Goal: Find specific page/section: Find specific page/section

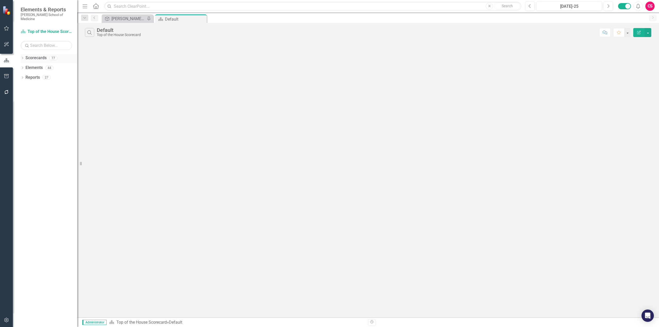
click at [25, 55] on div "Dropdown Scorecards 77" at bounding box center [49, 59] width 57 height 10
click at [23, 57] on icon "Dropdown" at bounding box center [23, 58] width 4 height 3
click at [24, 66] on div "Dropdown" at bounding box center [25, 68] width 4 height 4
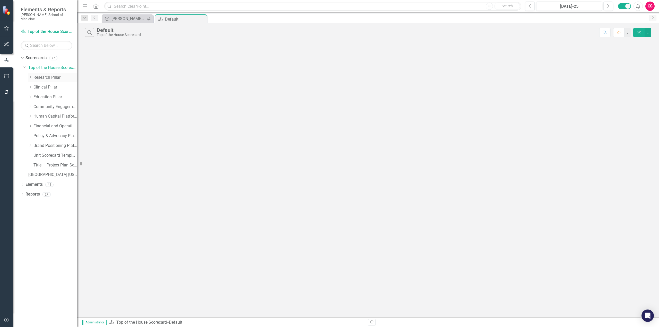
click at [28, 76] on icon "Dropdown" at bounding box center [30, 77] width 4 height 3
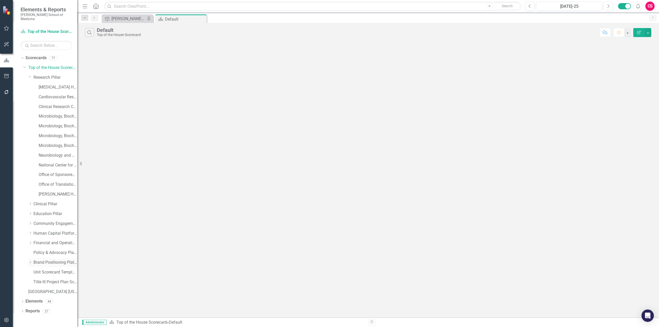
click at [28, 261] on icon "Dropdown" at bounding box center [30, 262] width 4 height 3
click at [30, 241] on icon "Dropdown" at bounding box center [30, 242] width 4 height 3
click at [56, 279] on link "Office of General Counsel" at bounding box center [58, 282] width 39 height 6
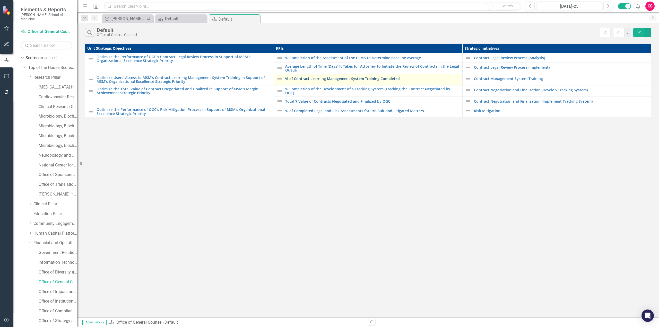
click at [317, 79] on link "% of Contract Learning Management System Training Completed" at bounding box center [372, 79] width 174 height 4
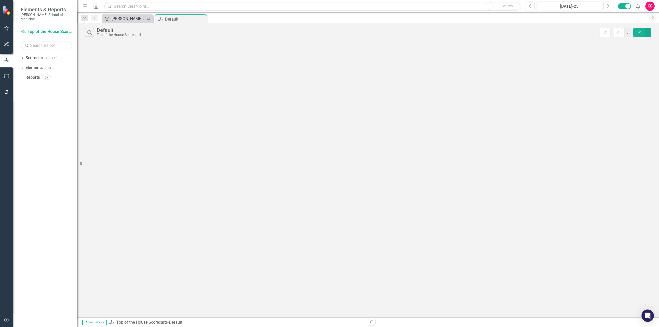
click at [128, 20] on div "[PERSON_NAME] School of Medicine's Strategic Plan FY24 Annual Scorecard" at bounding box center [128, 18] width 34 height 6
